Goal: Find specific page/section: Find specific page/section

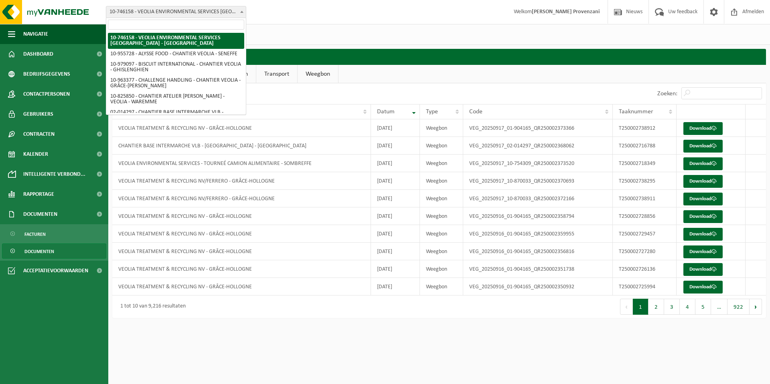
click at [186, 13] on span "10-746158 - VEOLIA ENVIRONMENTAL SERVICES [GEOGRAPHIC_DATA] - [GEOGRAPHIC_DATA]" at bounding box center [175, 11] width 139 height 11
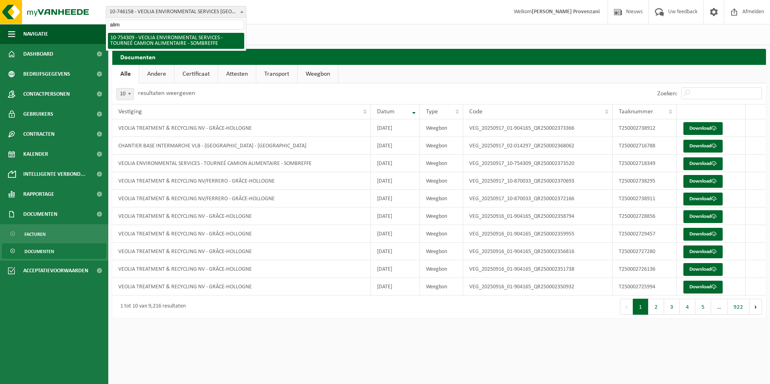
type input "alim"
select select "95907"
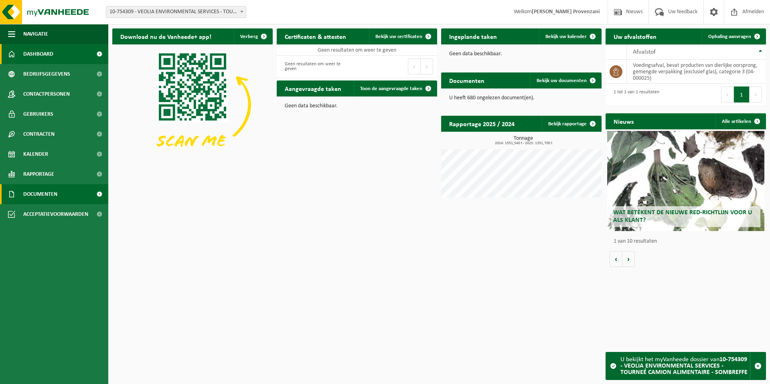
click at [41, 196] on span "Documenten" at bounding box center [40, 194] width 34 height 20
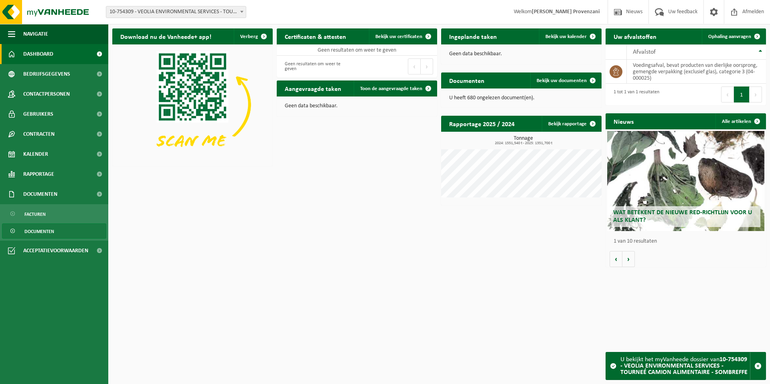
click at [45, 231] on span "Documenten" at bounding box center [39, 231] width 30 height 15
